Goal: Find specific page/section: Find specific page/section

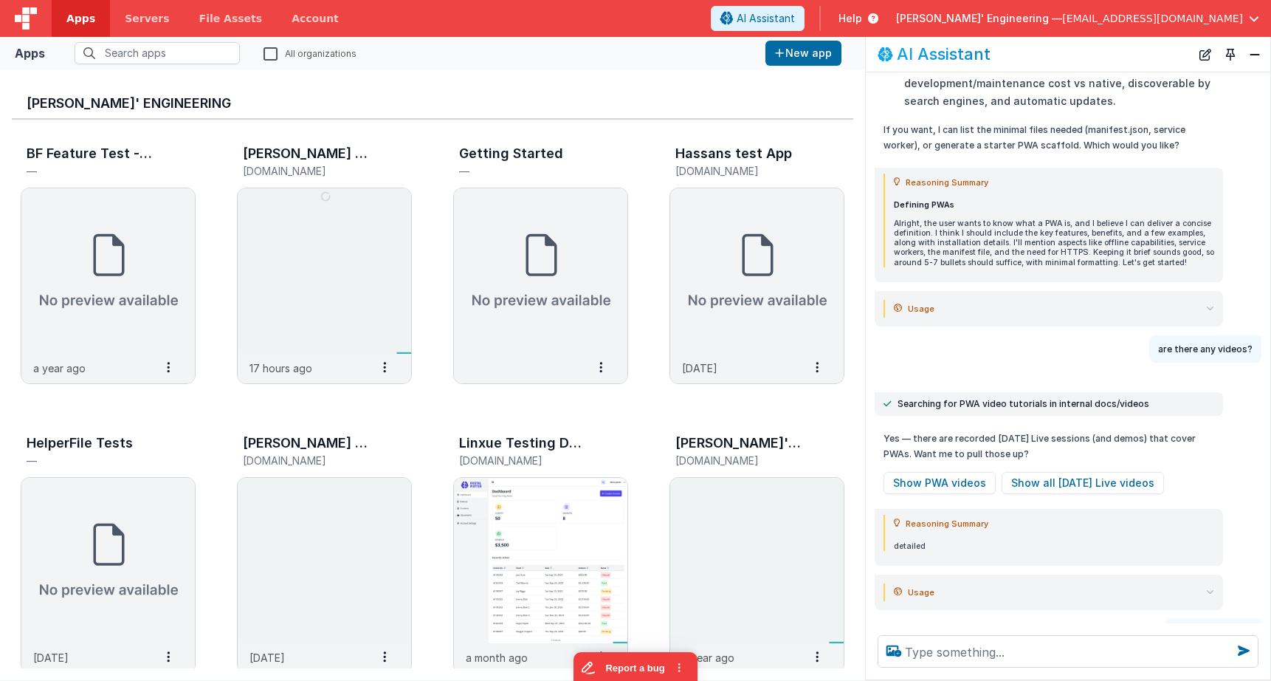
drag, startPoint x: 1190, startPoint y: 19, endPoint x: 1158, endPoint y: 73, distance: 62.9
click at [1190, 19] on span "[EMAIL_ADDRESS][DOMAIN_NAME]" at bounding box center [1152, 18] width 181 height 15
click at [1254, 55] on button "Close" at bounding box center [1255, 54] width 19 height 21
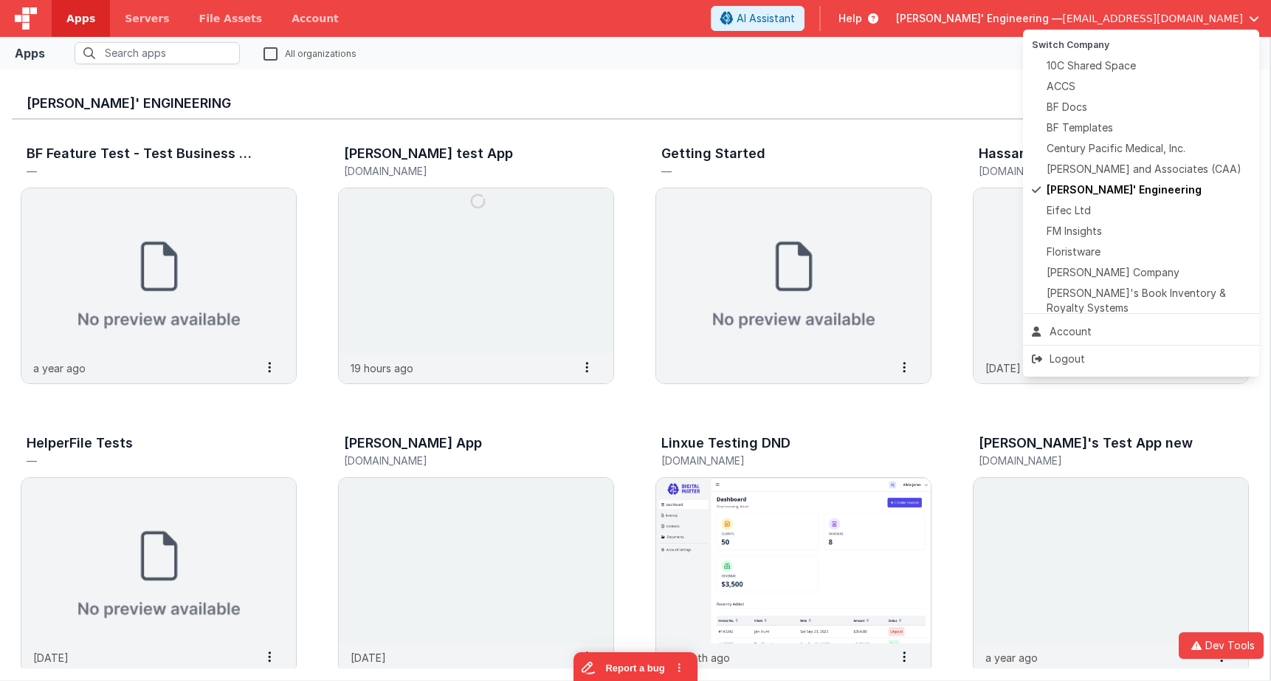
scroll to position [633, 0]
click at [1082, 123] on span "BF Templates" at bounding box center [1080, 127] width 66 height 15
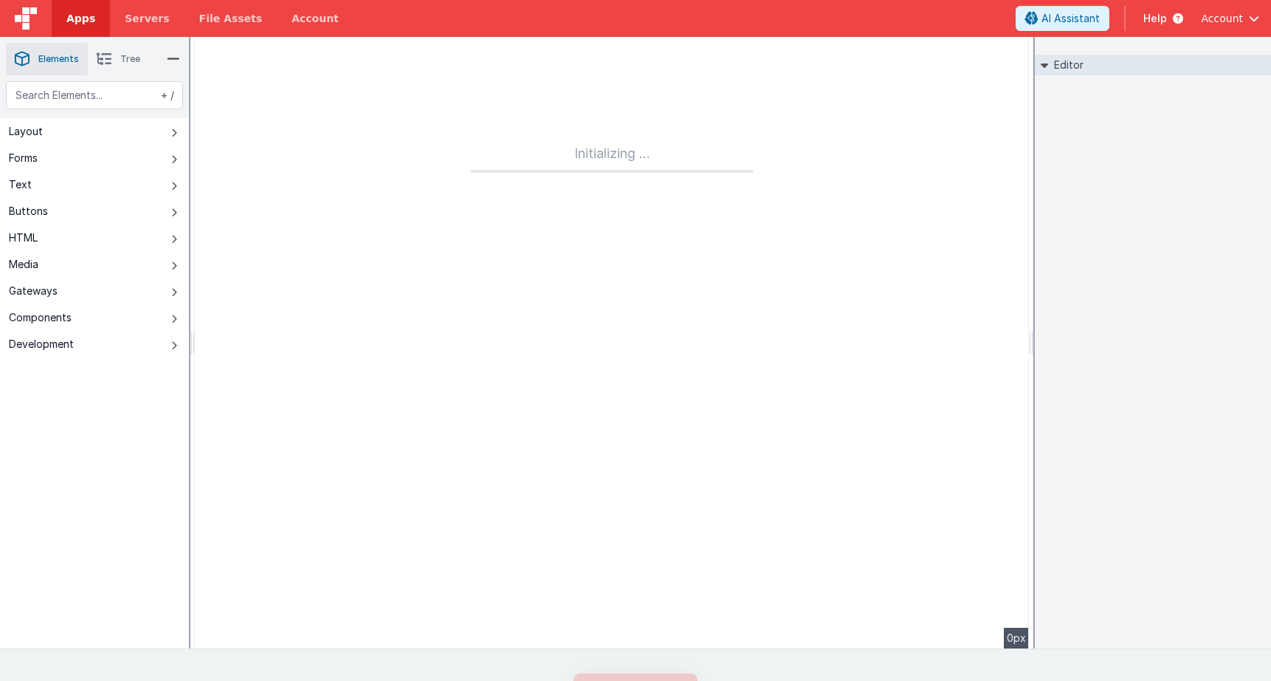
click at [36, 24] on img at bounding box center [26, 18] width 22 height 22
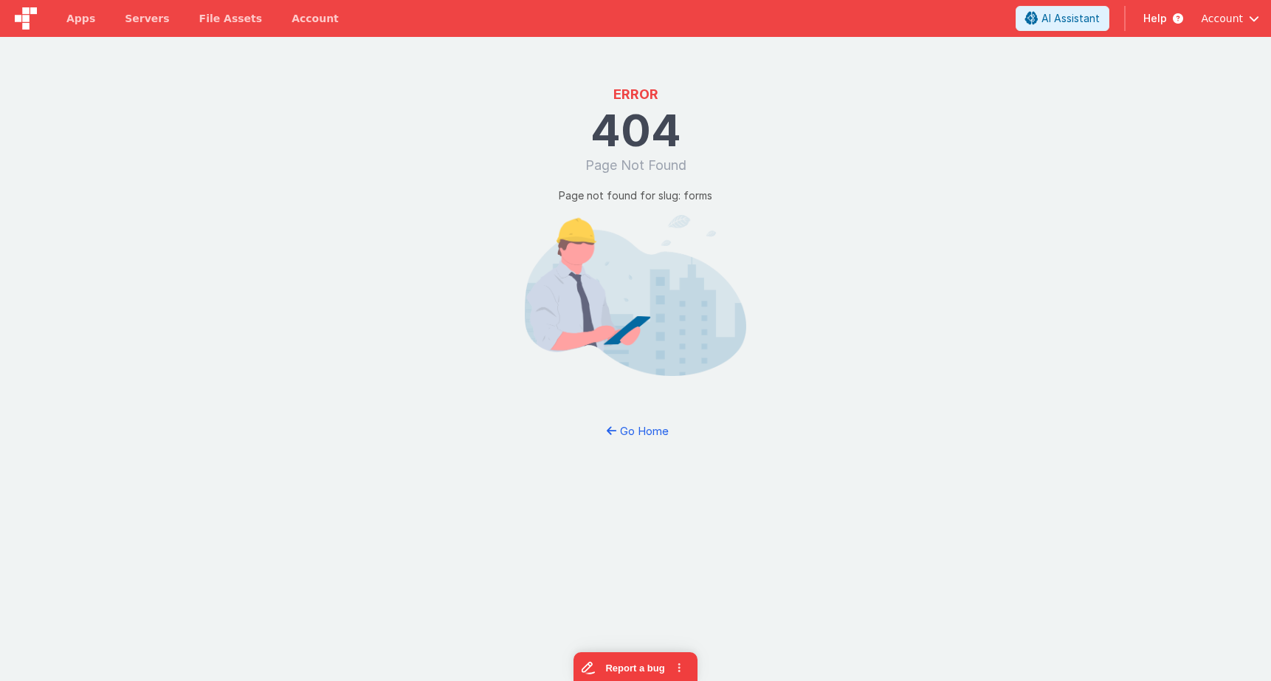
click at [36, 24] on img at bounding box center [26, 18] width 22 height 22
